Goal: Information Seeking & Learning: Understand process/instructions

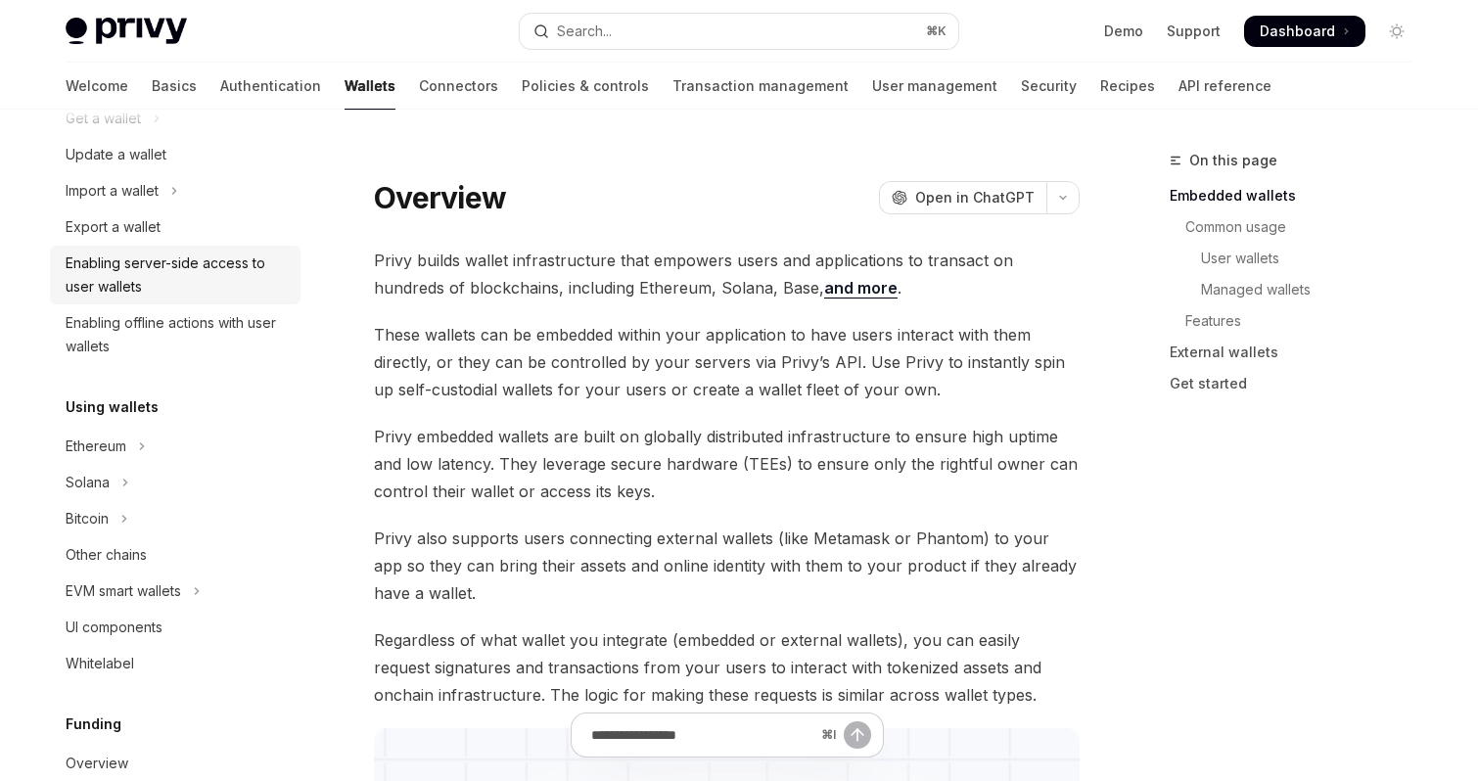
scroll to position [252, 0]
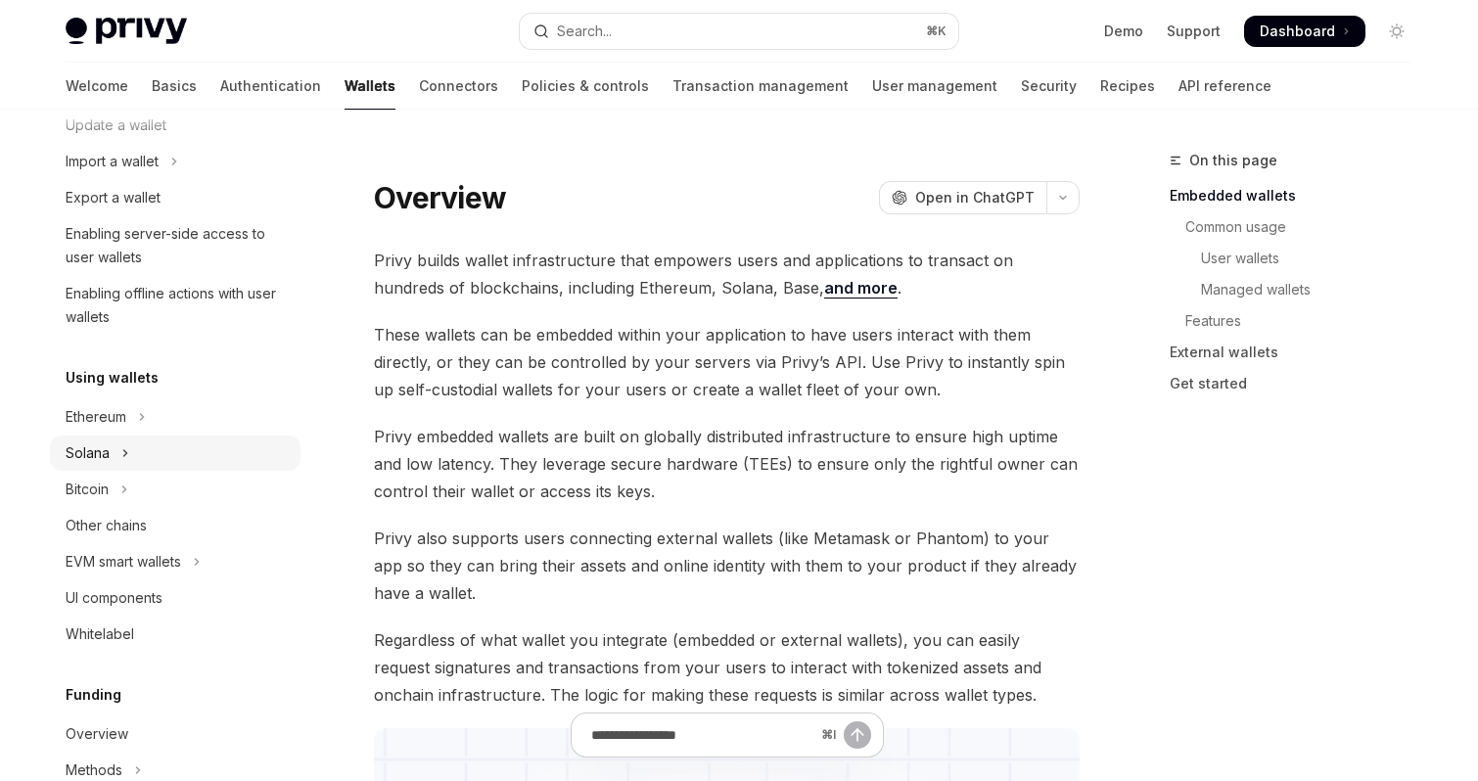
click at [115, 450] on button "Solana" at bounding box center [175, 453] width 251 height 35
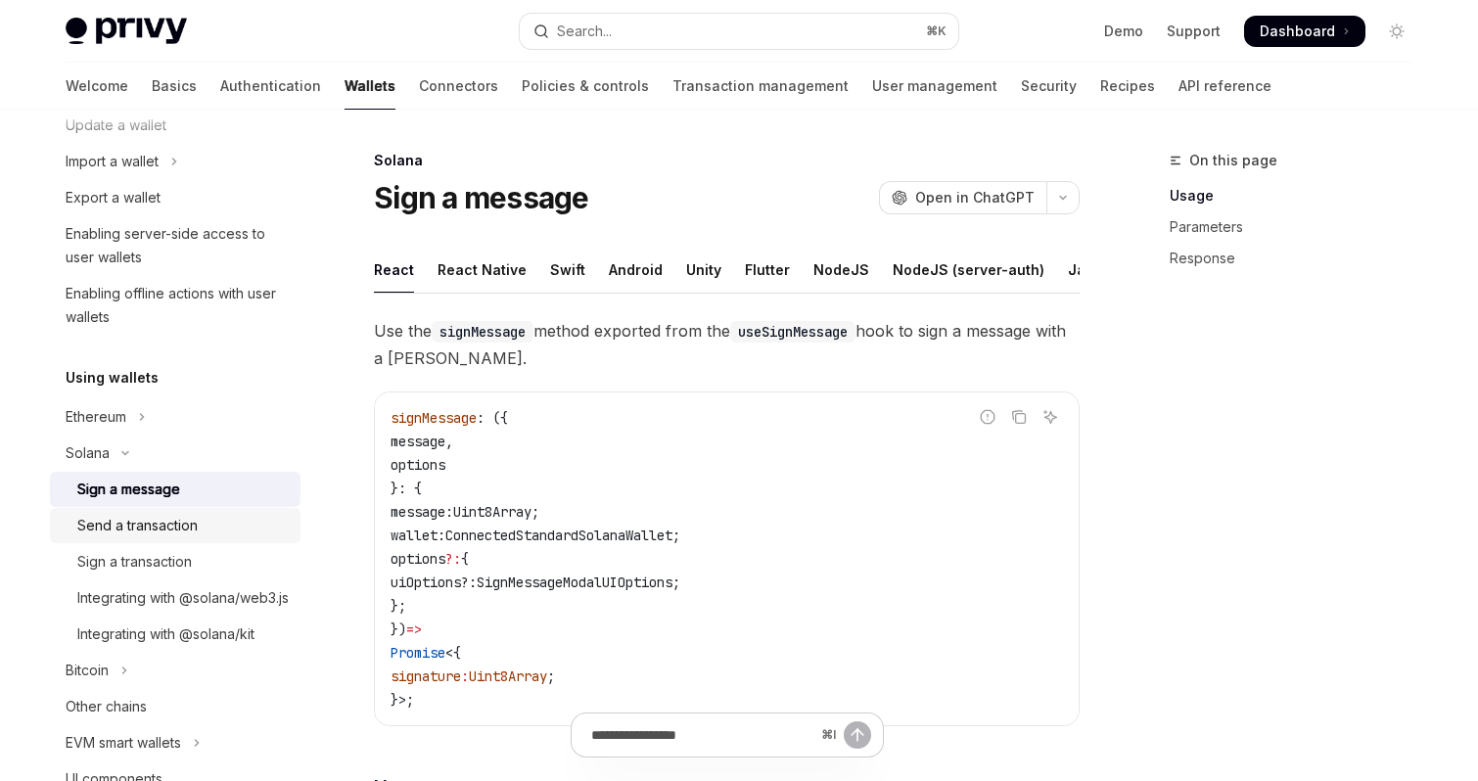
click at [166, 522] on div "Send a transaction" at bounding box center [137, 525] width 120 height 23
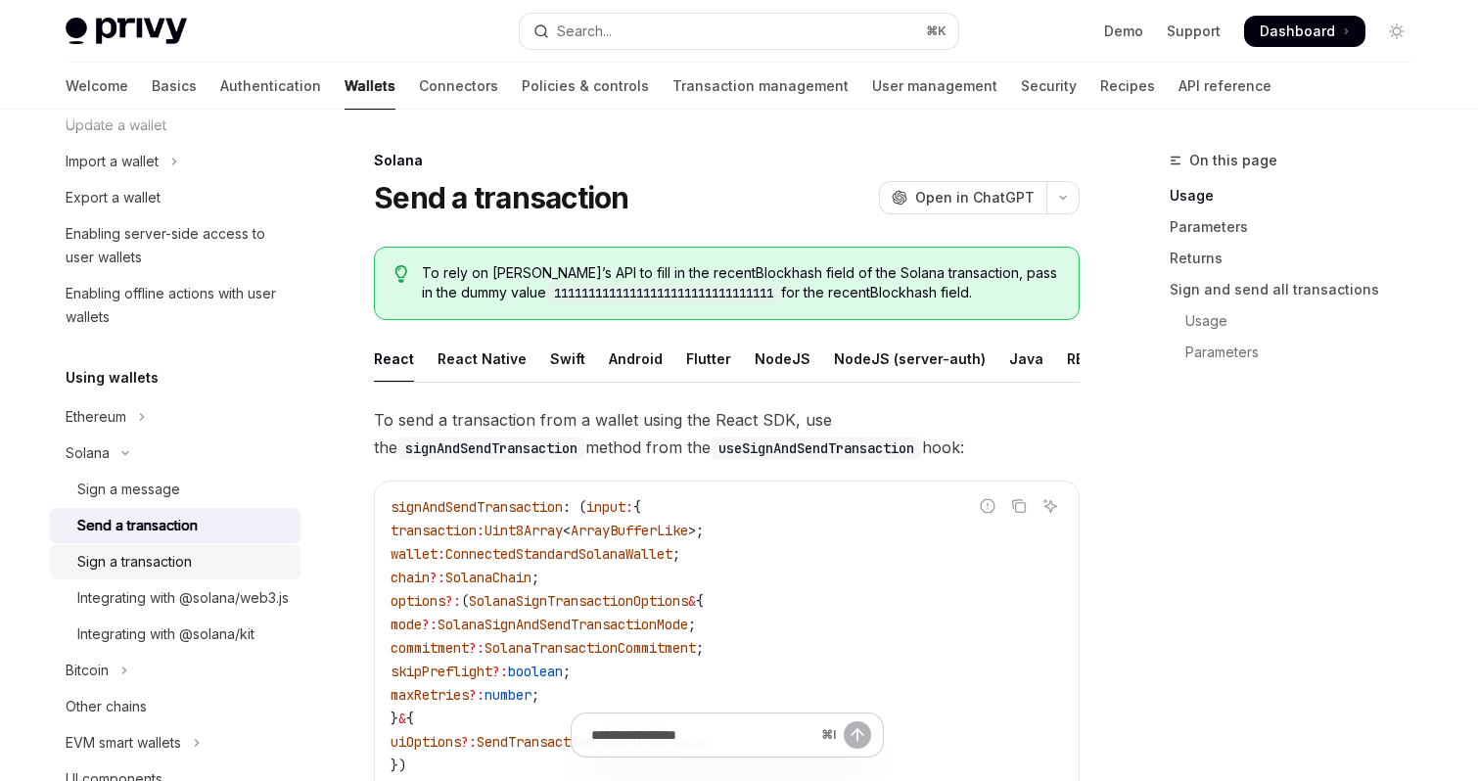
click at [173, 573] on div "Sign a transaction" at bounding box center [134, 561] width 115 height 23
type textarea "*"
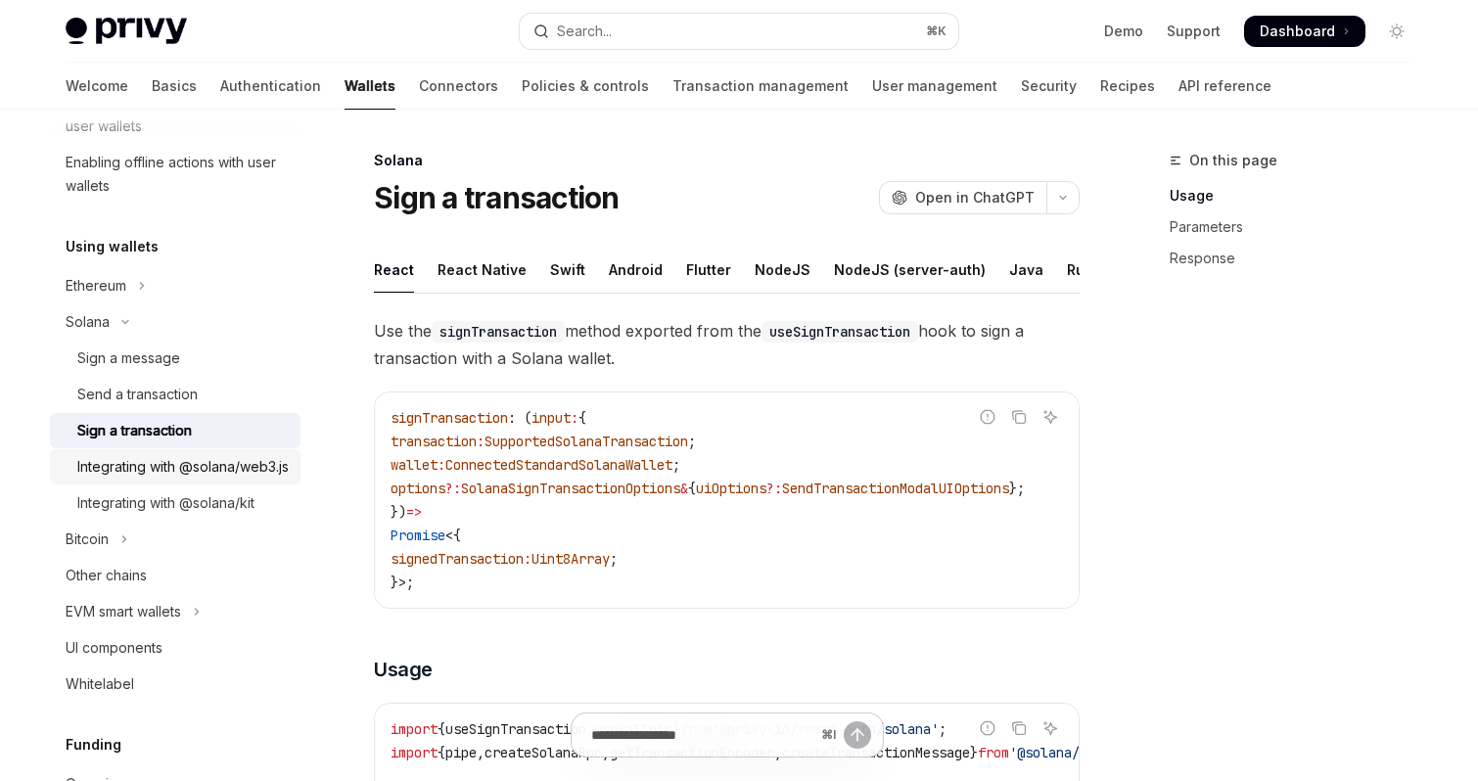
scroll to position [400, 0]
